Goal: Task Accomplishment & Management: Complete application form

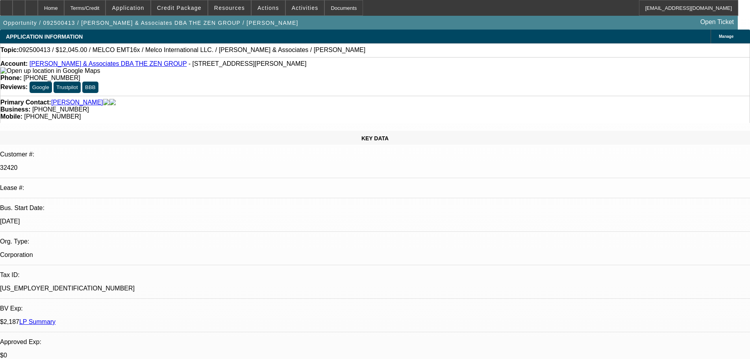
select select "0"
select select "2"
select select "0.1"
select select "4"
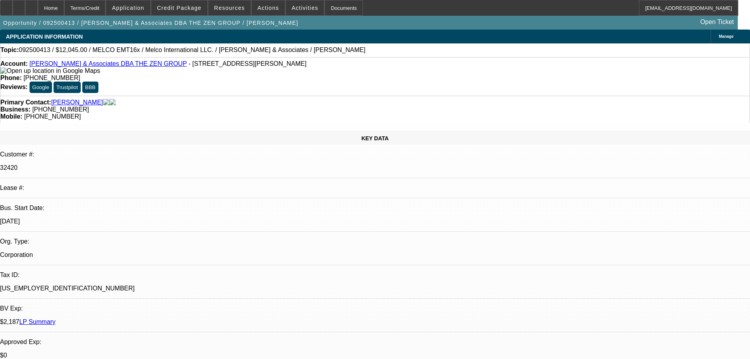
scroll to position [271, 0]
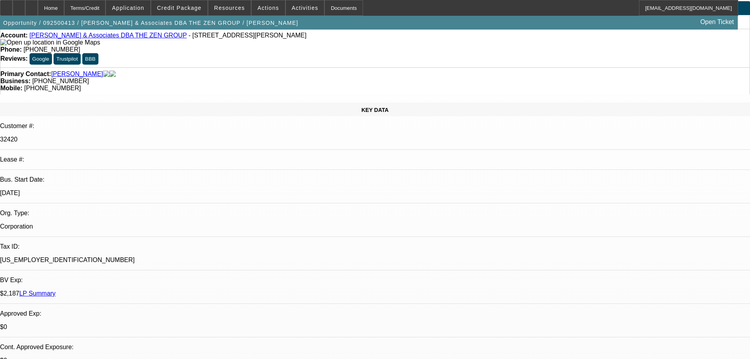
scroll to position [0, 0]
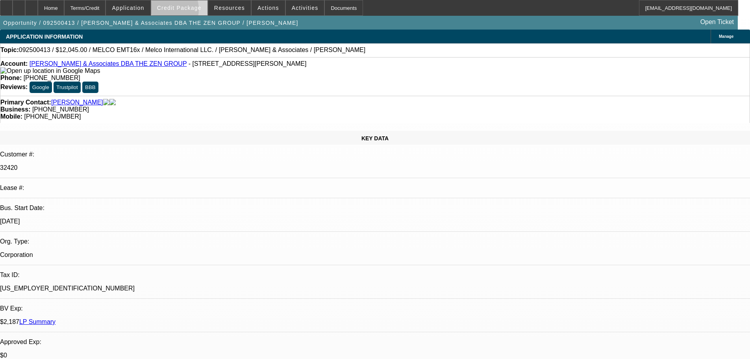
click at [175, 11] on span at bounding box center [179, 7] width 56 height 19
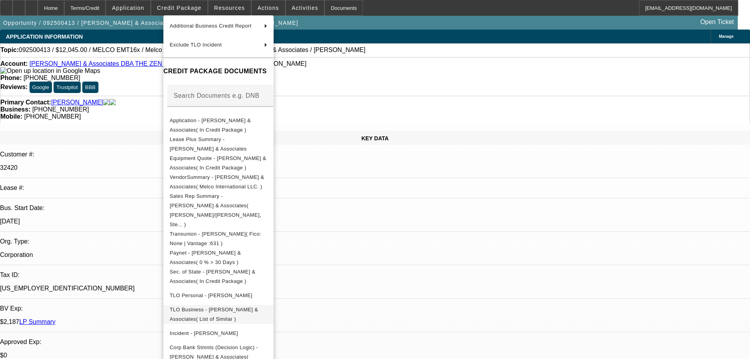
scroll to position [81, 0]
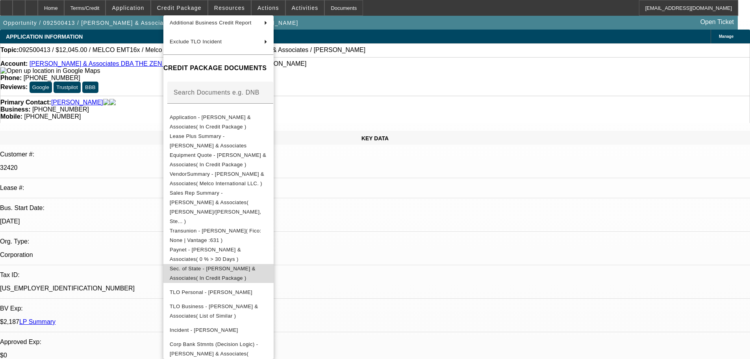
click at [267, 264] on span "Sec. of State - [PERSON_NAME] & Associates( In Credit Package )" at bounding box center [219, 273] width 98 height 19
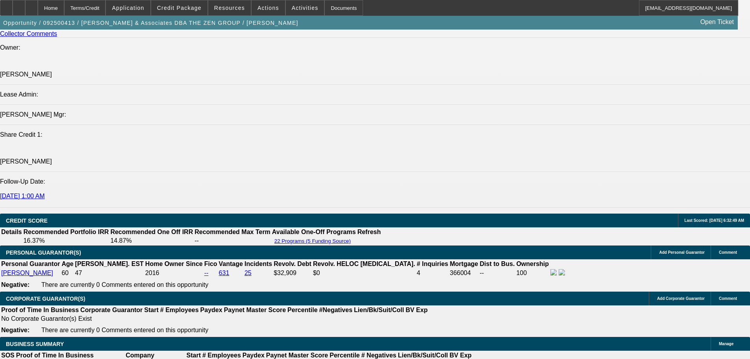
scroll to position [1181, 0]
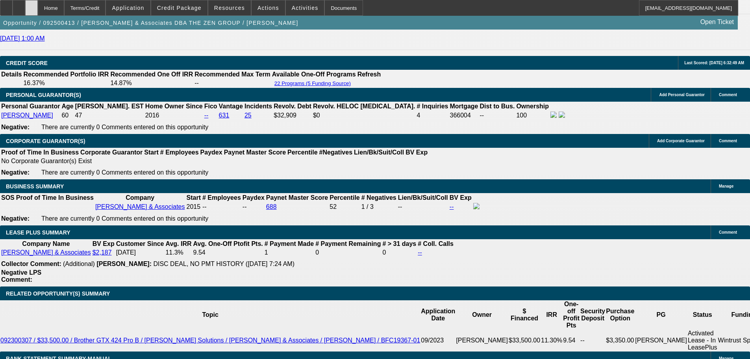
click at [38, 5] on div at bounding box center [31, 8] width 13 height 16
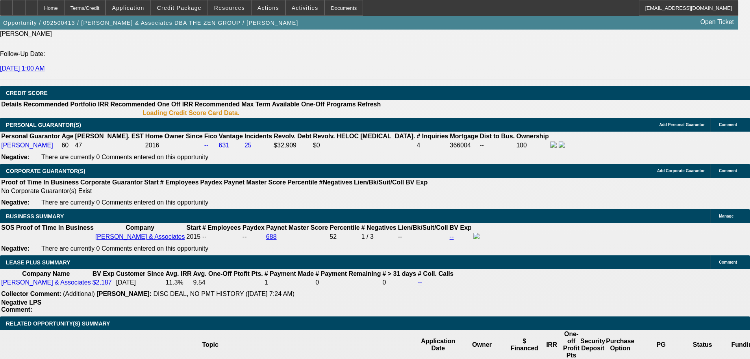
select select "0"
select select "2"
select select "0.1"
select select "4"
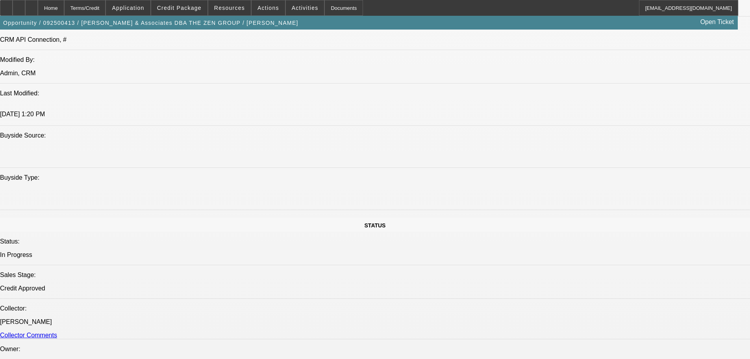
scroll to position [264, 0]
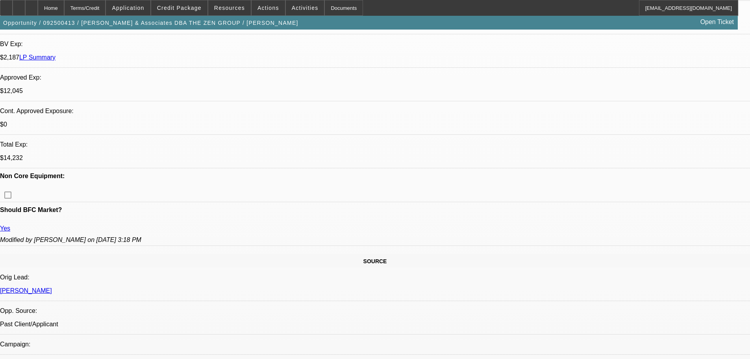
drag, startPoint x: 361, startPoint y: 267, endPoint x: 343, endPoint y: 156, distance: 113.4
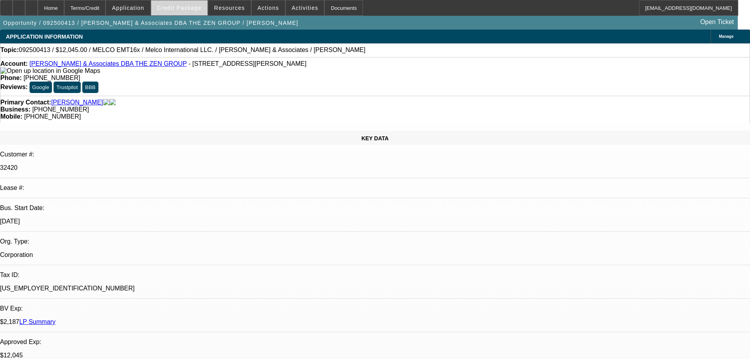
click at [195, 12] on span at bounding box center [179, 7] width 56 height 19
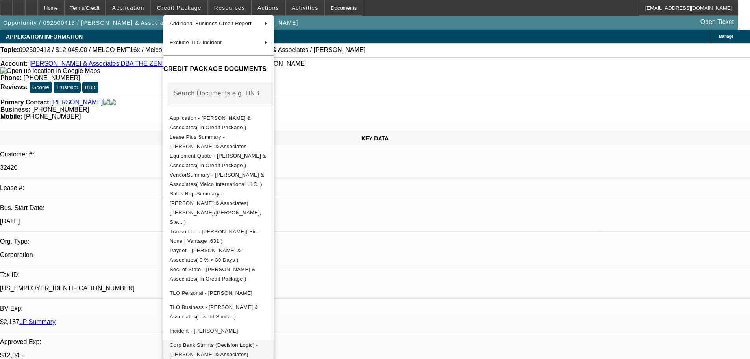
scroll to position [81, 0]
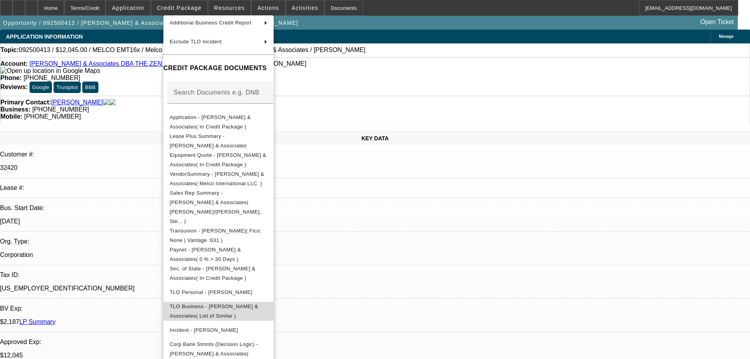
click at [267, 302] on span "TLO Business - [PERSON_NAME] & Associates( List of Similar )" at bounding box center [219, 311] width 98 height 19
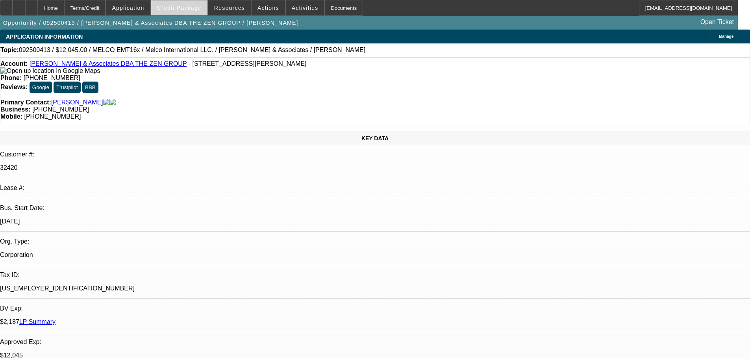
click at [189, 2] on span at bounding box center [179, 7] width 56 height 19
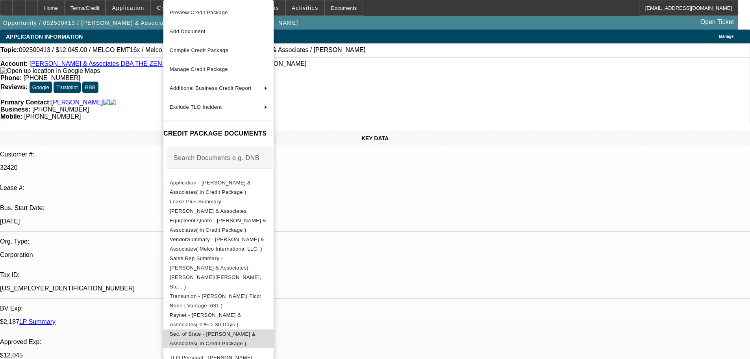
click at [274, 329] on button "Sec. of State - [PERSON_NAME] & Associates( In Credit Package )" at bounding box center [218, 338] width 110 height 19
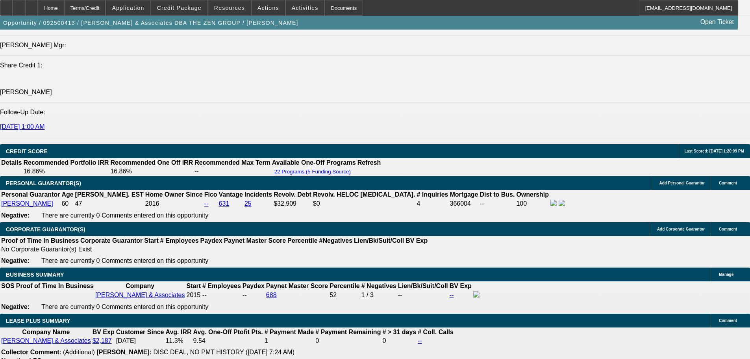
scroll to position [1142, 0]
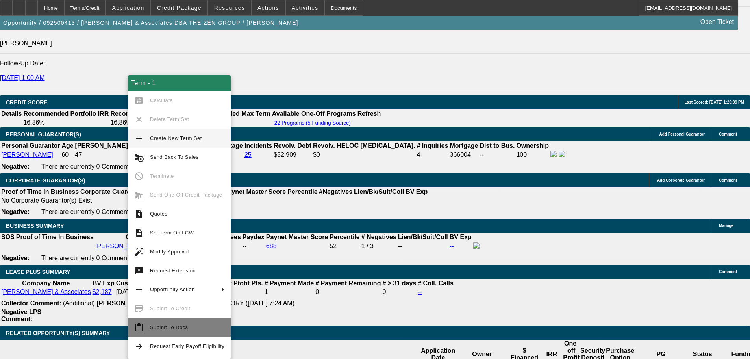
click at [205, 326] on span "Submit To Docs" at bounding box center [187, 326] width 74 height 9
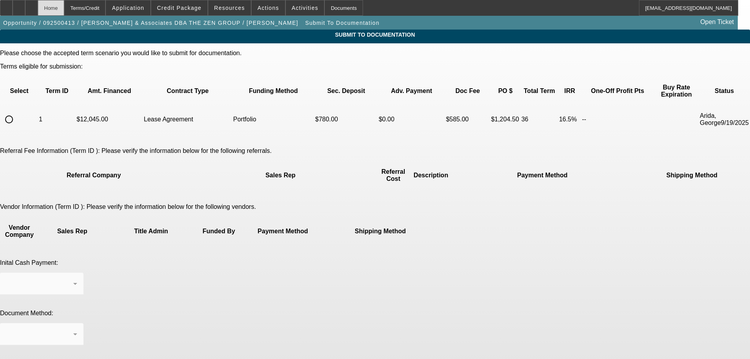
click at [64, 9] on div "Home" at bounding box center [51, 8] width 26 height 16
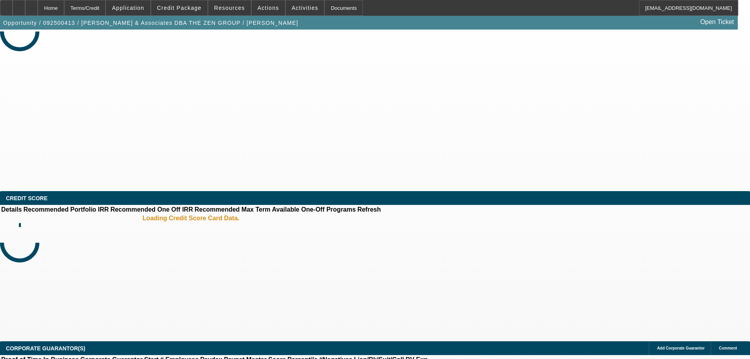
select select "0"
select select "2"
select select "0.1"
select select "4"
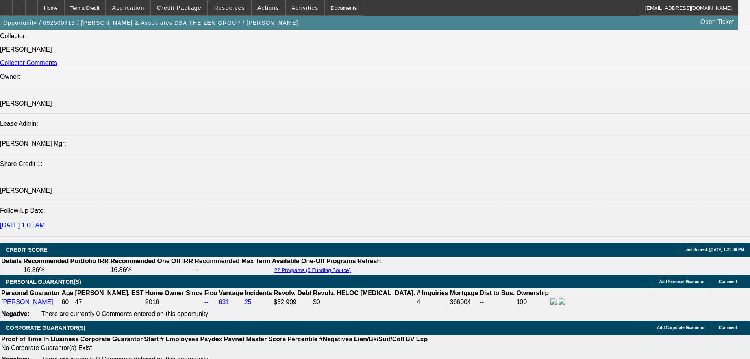
scroll to position [1090, 0]
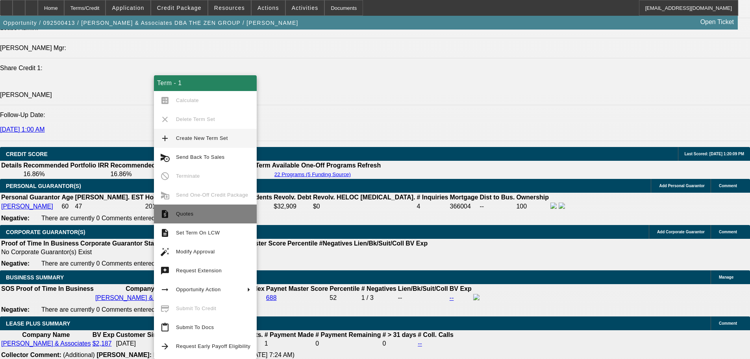
click at [217, 220] on button "request_quote Quotes" at bounding box center [205, 213] width 103 height 19
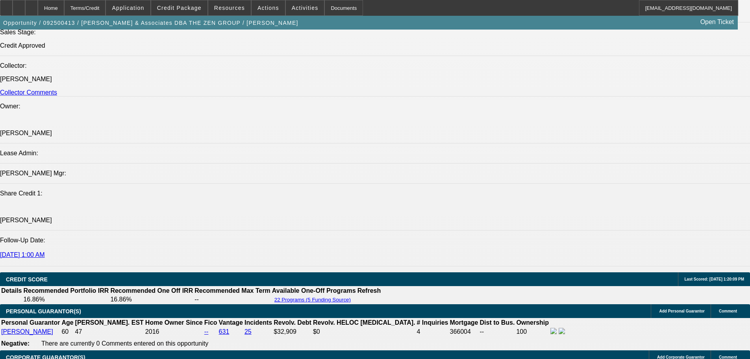
scroll to position [461, 0]
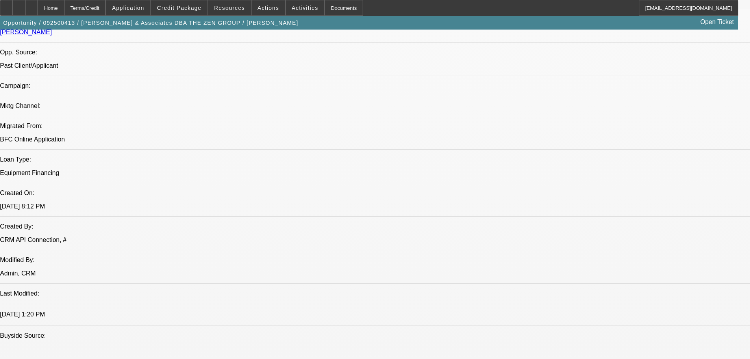
drag, startPoint x: 292, startPoint y: 236, endPoint x: 277, endPoint y: 125, distance: 111.7
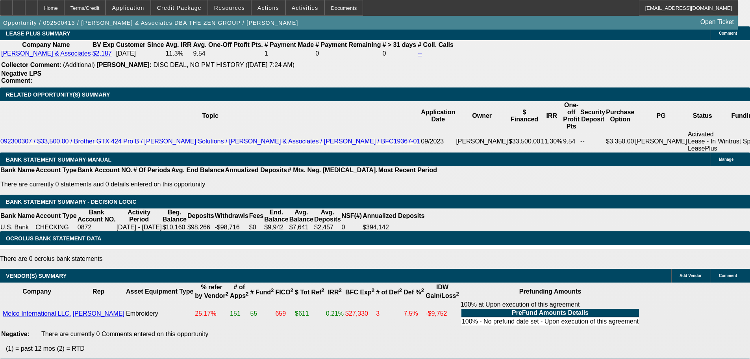
drag, startPoint x: 233, startPoint y: 126, endPoint x: 247, endPoint y: 297, distance: 171.1
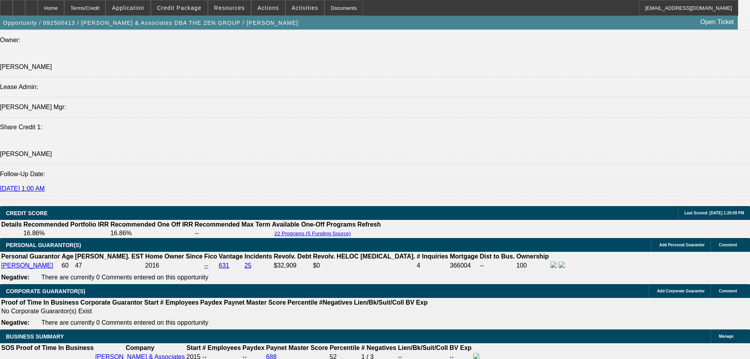
drag, startPoint x: 354, startPoint y: 276, endPoint x: 339, endPoint y: 181, distance: 96.0
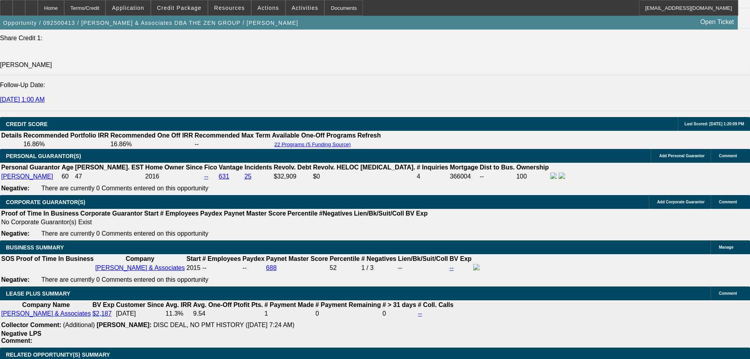
scroll to position [1197, 0]
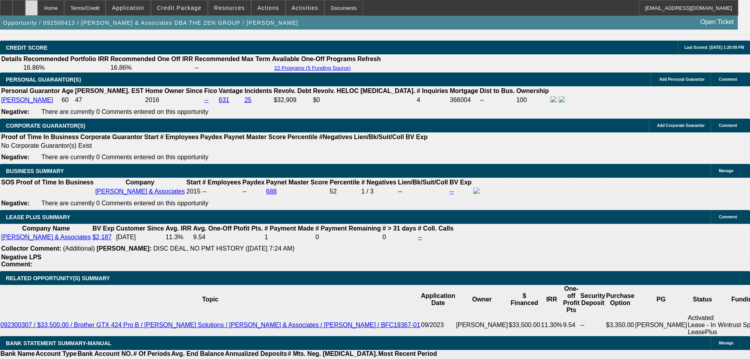
click at [38, 5] on div at bounding box center [31, 8] width 13 height 16
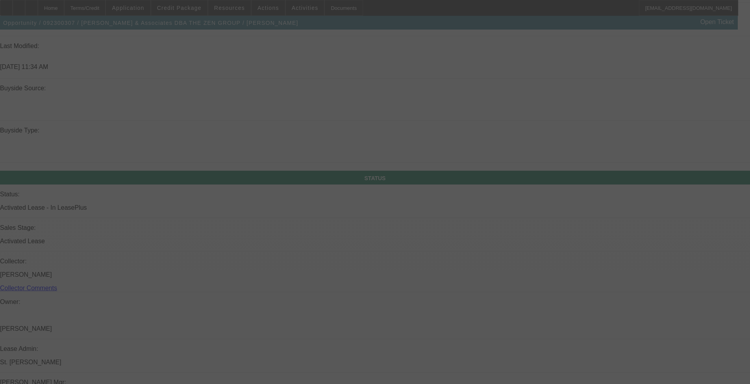
drag, startPoint x: 313, startPoint y: 240, endPoint x: 316, endPoint y: 254, distance: 13.7
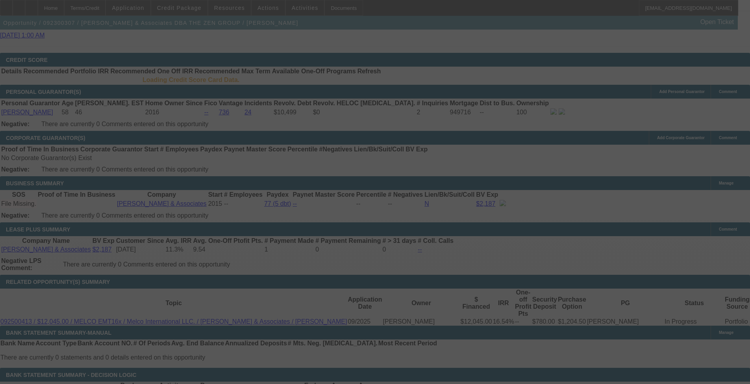
select select "0"
select select "0.1"
select select "4"
select select "0"
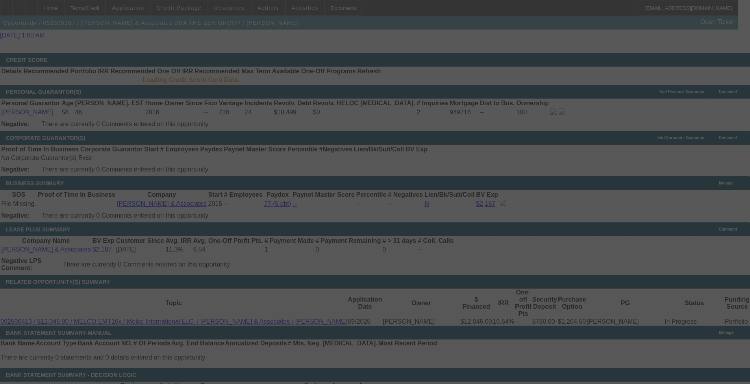
select select "0"
select select "0.1"
select select "4"
select select "0"
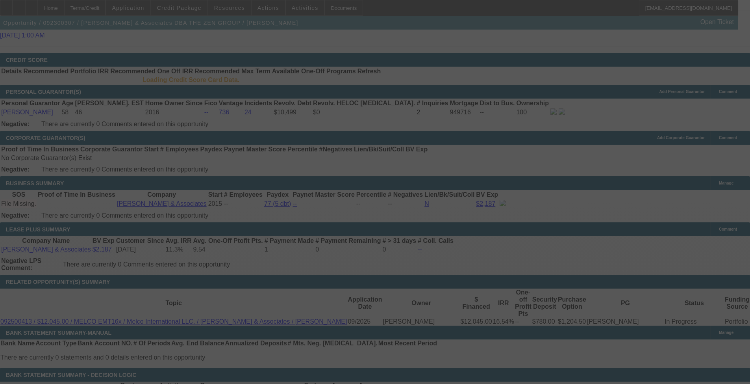
select select "0.1"
select select "4"
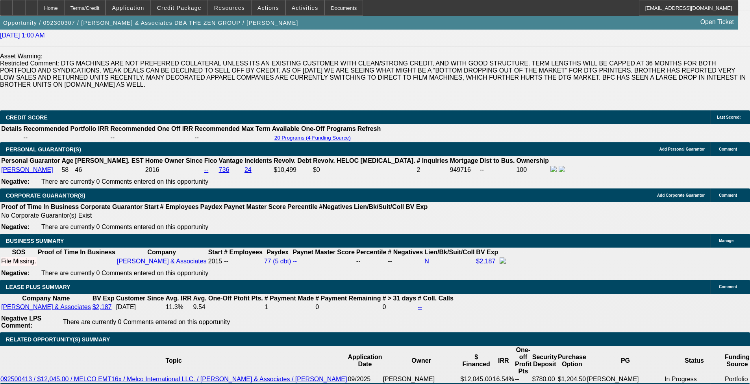
scroll to position [1286, 0]
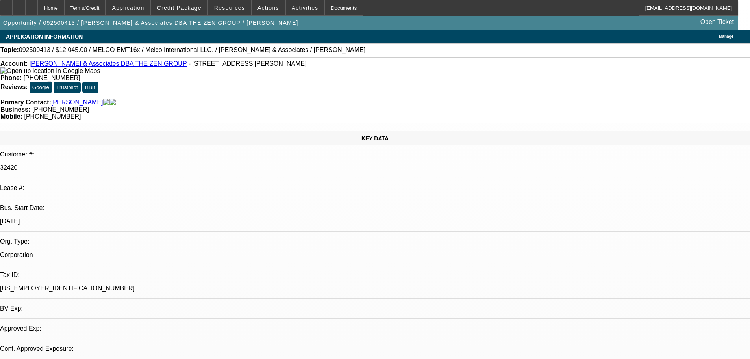
select select "0"
select select "2"
select select "0.1"
select select "1"
select select "2"
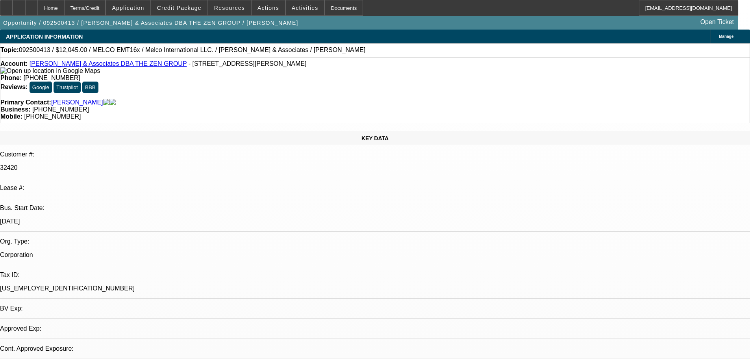
select select "4"
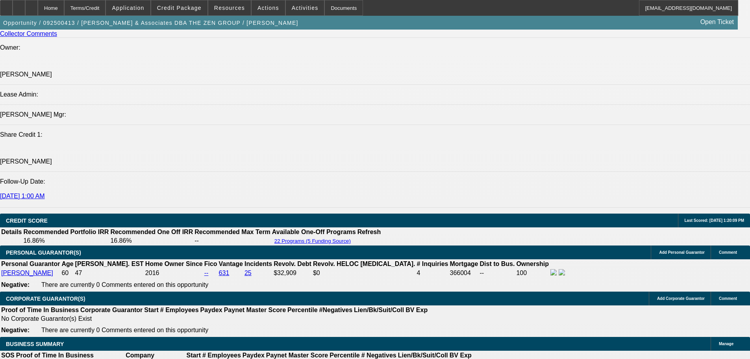
scroll to position [1050, 0]
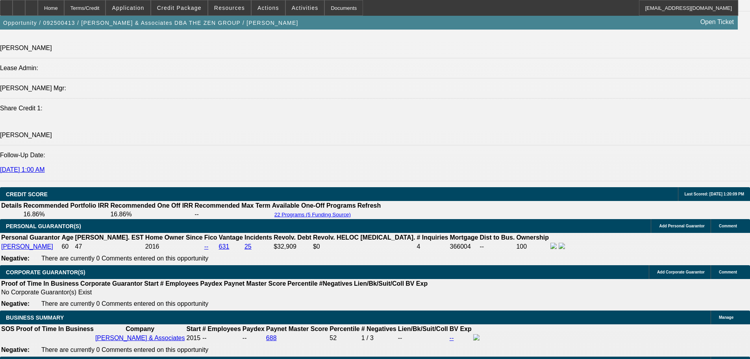
drag, startPoint x: 629, startPoint y: 80, endPoint x: 633, endPoint y: 93, distance: 14.0
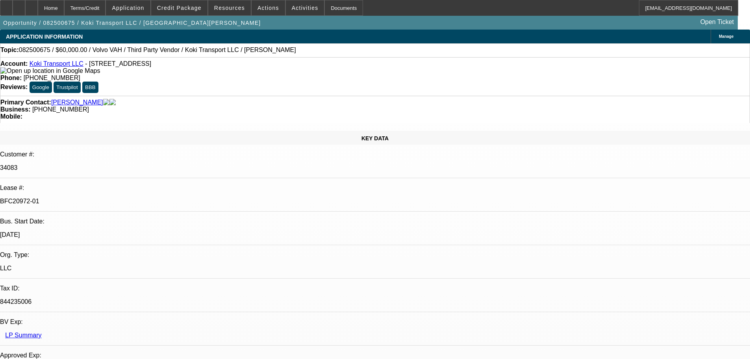
select select "0.2"
select select "2"
select select "0"
select select "6"
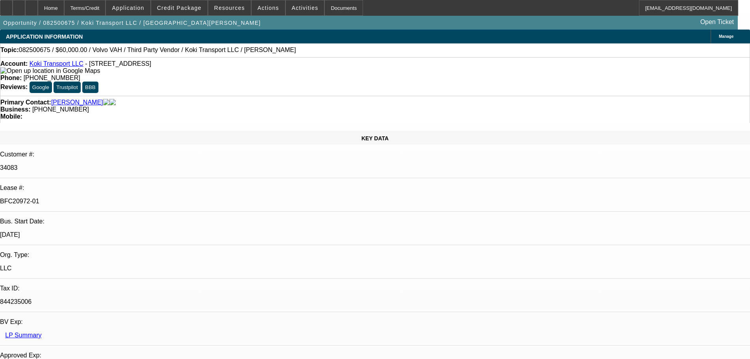
select select "0"
select select "2"
select select "0.1"
select select "4"
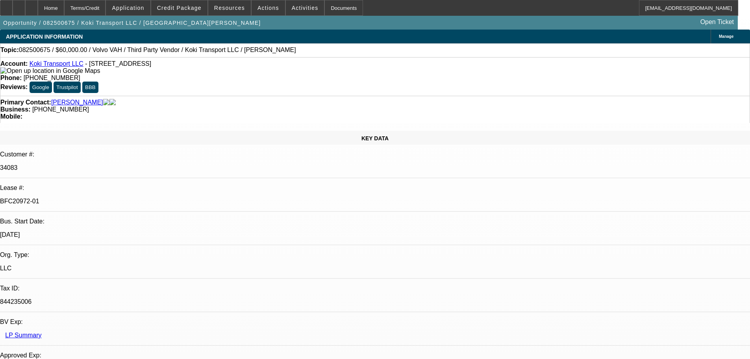
select select "0.2"
select select "2"
select select "0.1"
select select "4"
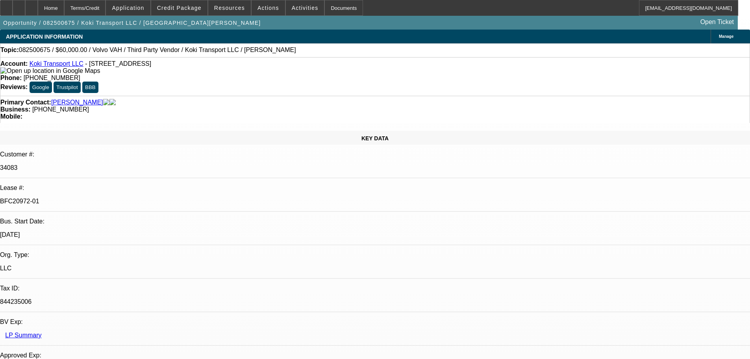
select select "0.15"
select select "2"
select select "0.1"
select select "4"
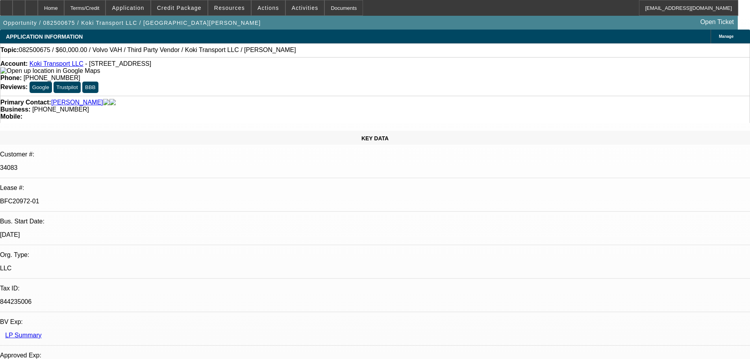
click at [38, 6] on div at bounding box center [31, 8] width 13 height 16
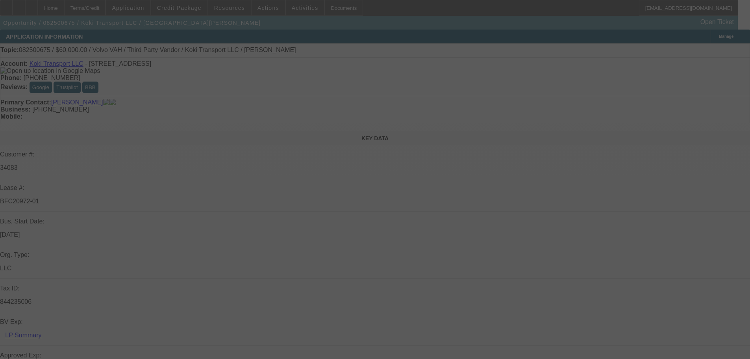
select select "0.2"
select select "2"
select select "0"
select select "6"
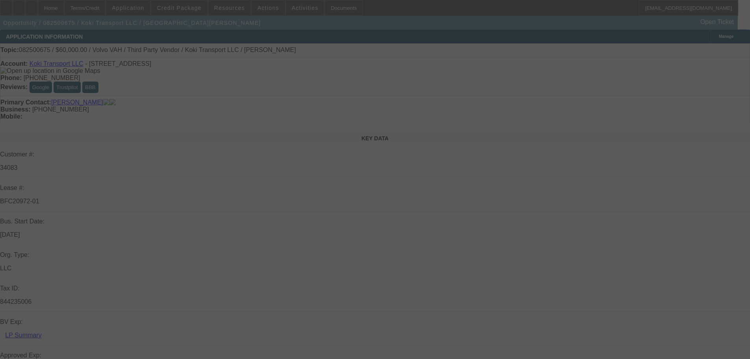
select select "0"
select select "2"
select select "0.1"
select select "4"
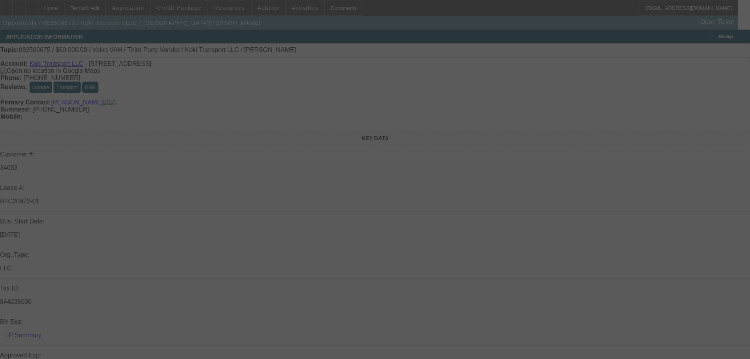
select select "0.2"
select select "2"
select select "0.1"
select select "4"
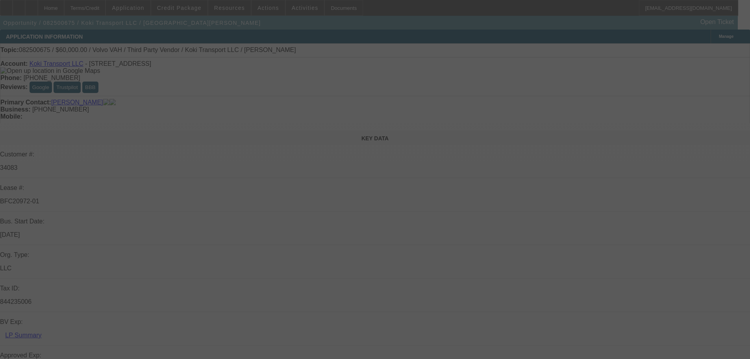
select select "0.15"
select select "2"
select select "0.1"
select select "4"
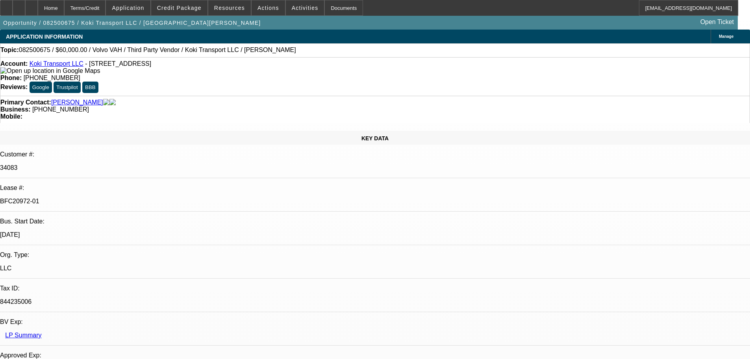
scroll to position [158, 0]
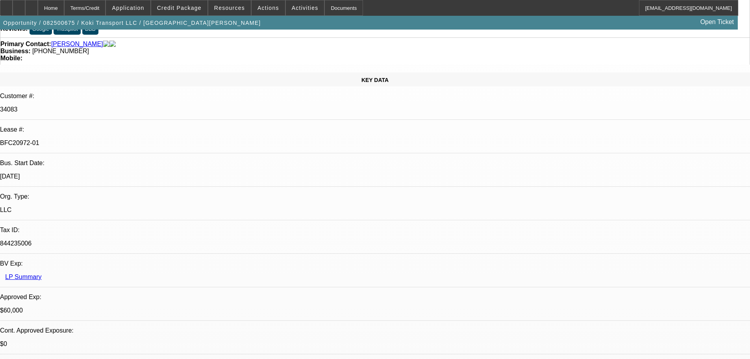
scroll to position [118, 0]
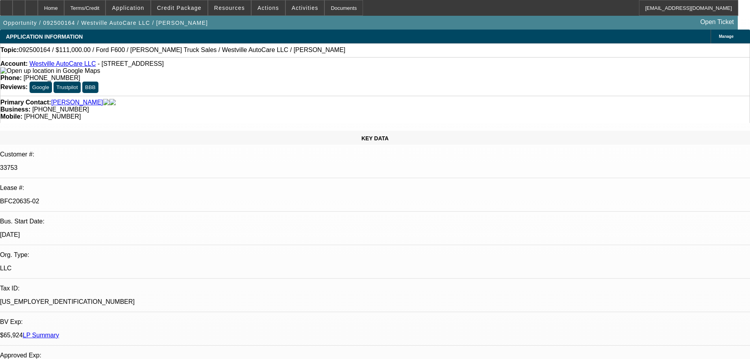
select select "0"
select select "2"
select select "0"
select select "6"
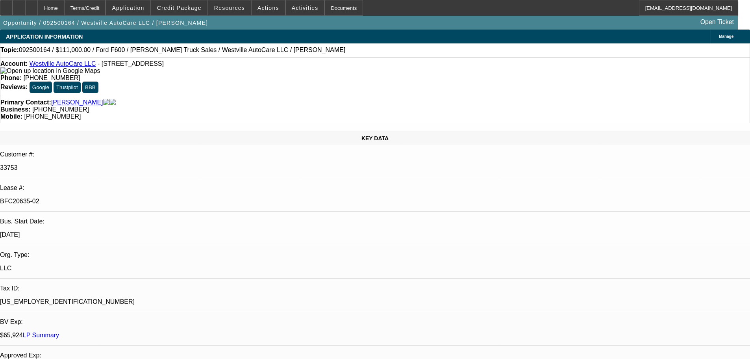
select select "0"
select select "2"
select select "0"
select select "6"
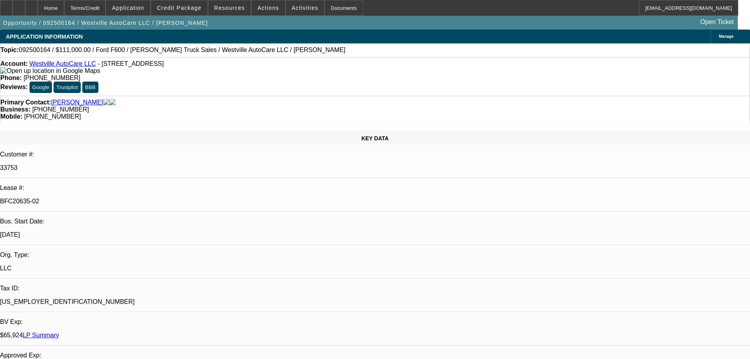
select select "0"
select select "2"
select select "0"
select select "6"
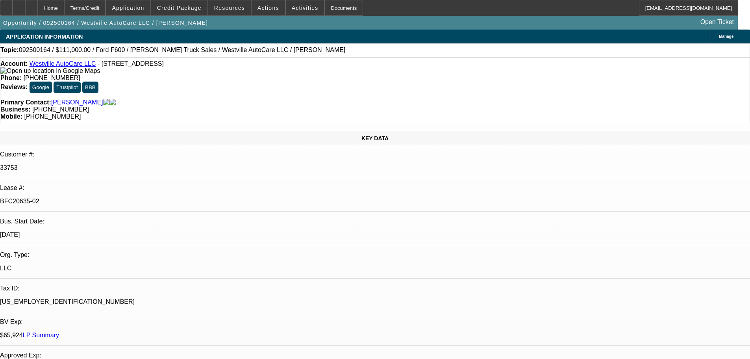
select select "0"
select select "2"
select select "0"
select select "6"
